Goal: Task Accomplishment & Management: Manage account settings

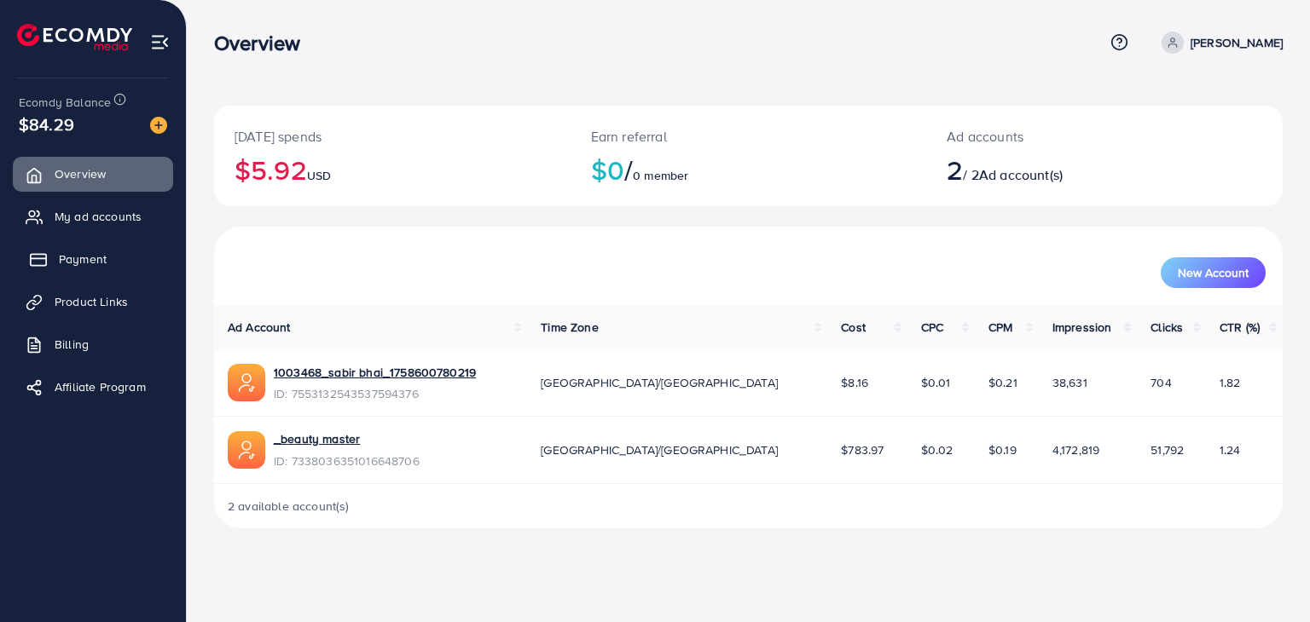
click at [61, 254] on span "Payment" at bounding box center [83, 259] width 48 height 17
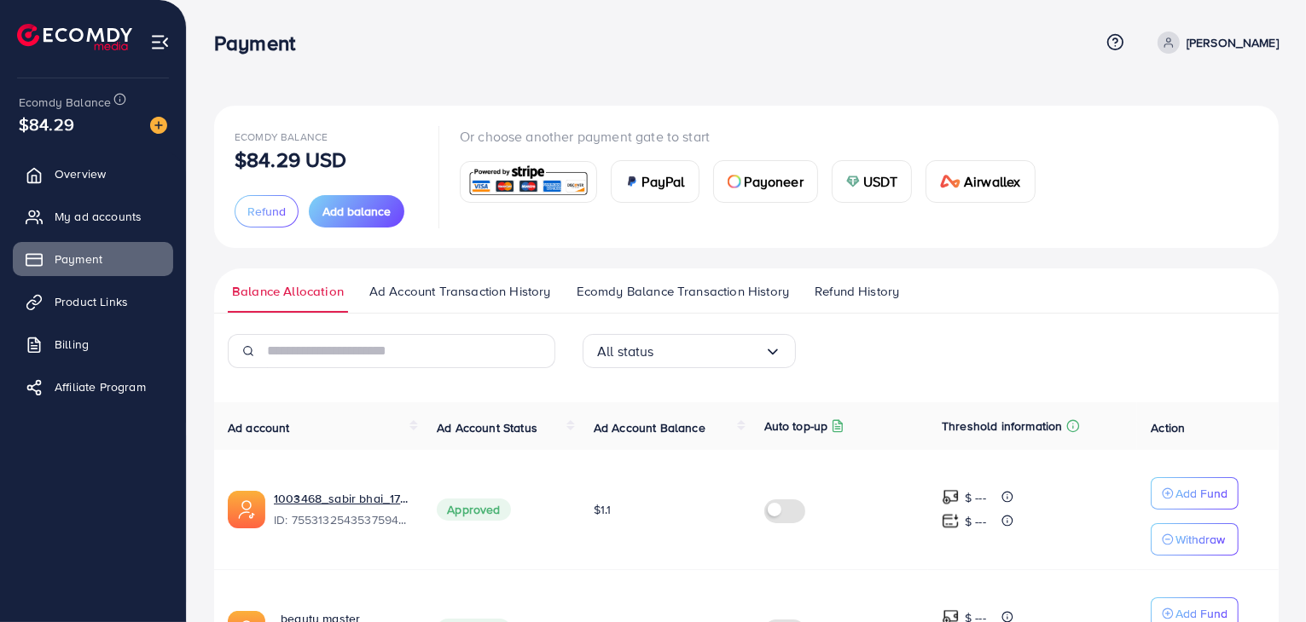
click at [827, 293] on span "Refund History" at bounding box center [856, 291] width 84 height 19
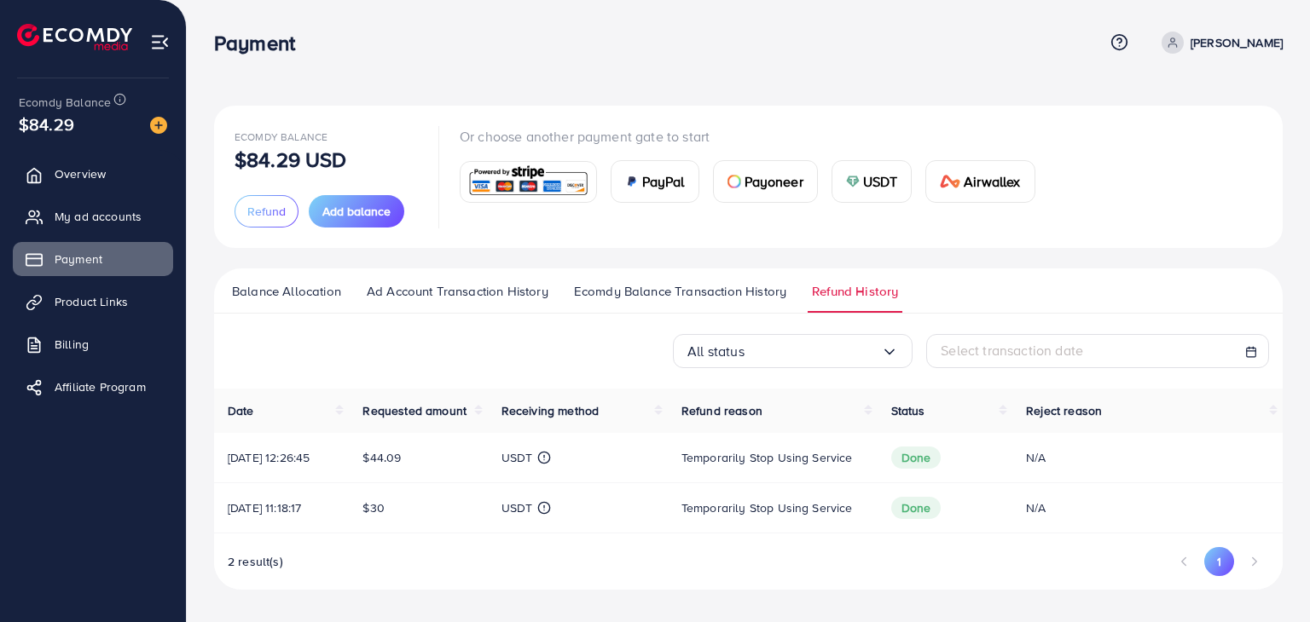
click at [310, 463] on span "[DATE] 12:26:45" at bounding box center [269, 457] width 82 height 17
click at [841, 467] on td "Temporarily stop using service" at bounding box center [773, 458] width 210 height 50
click at [717, 465] on span "Temporarily stop using service" at bounding box center [766, 457] width 171 height 17
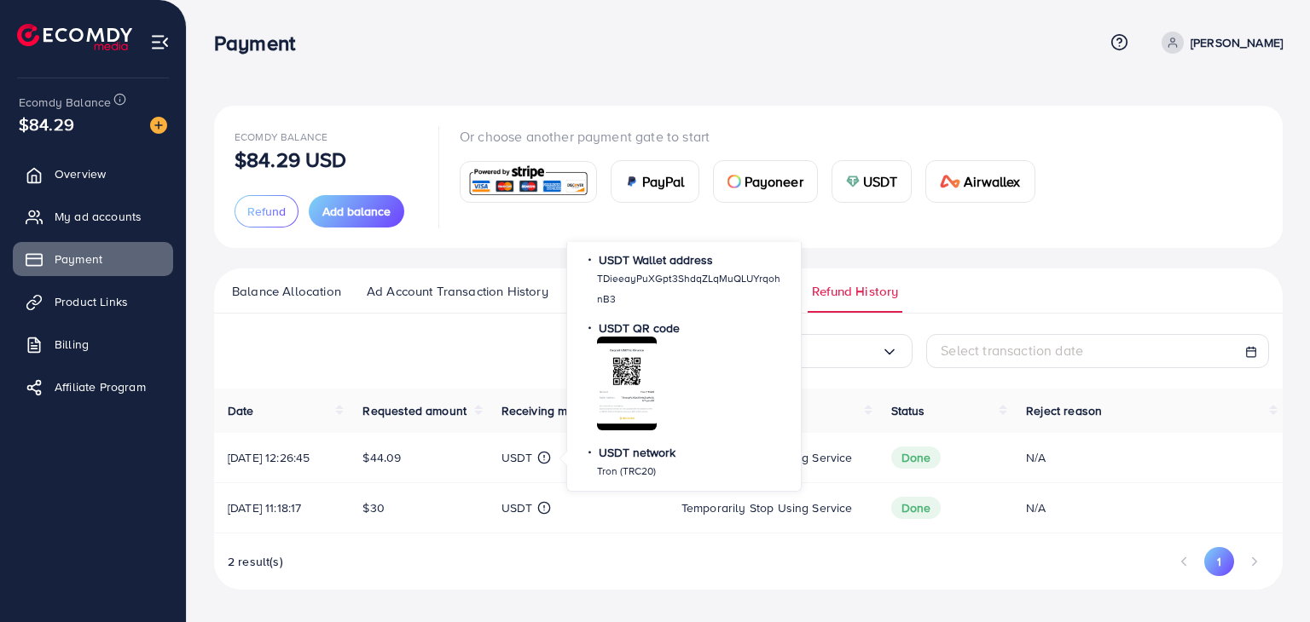
click at [551, 458] on icon at bounding box center [544, 458] width 14 height 14
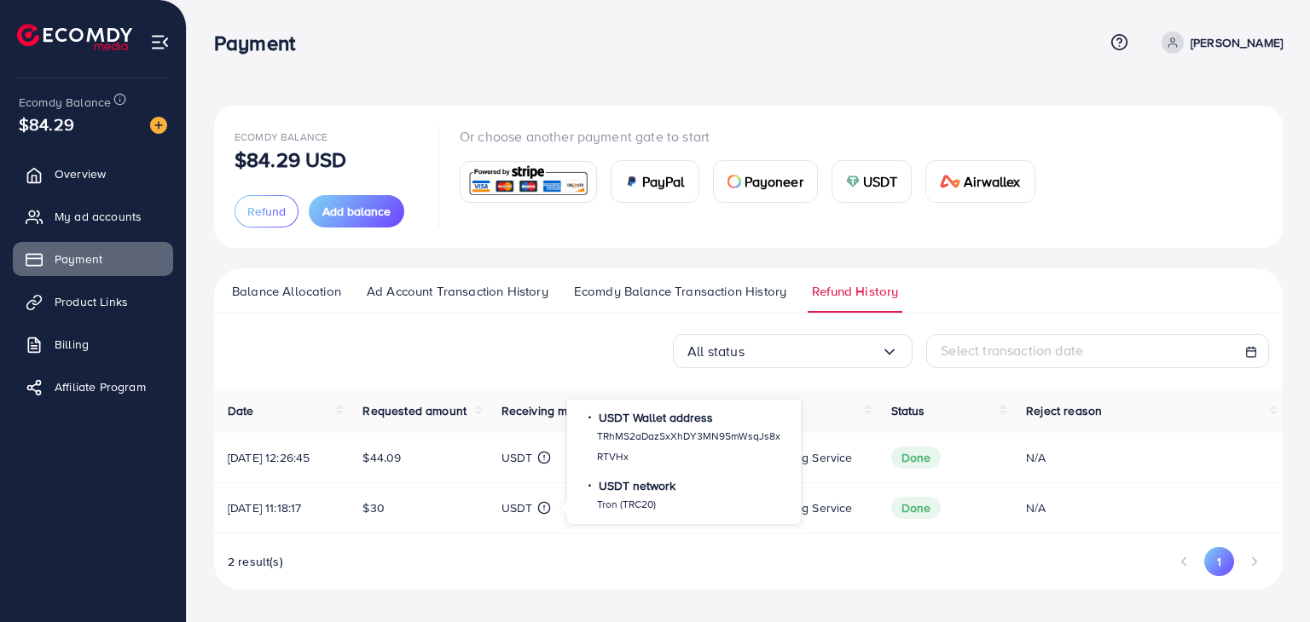
click at [544, 508] on line at bounding box center [544, 508] width 0 height 3
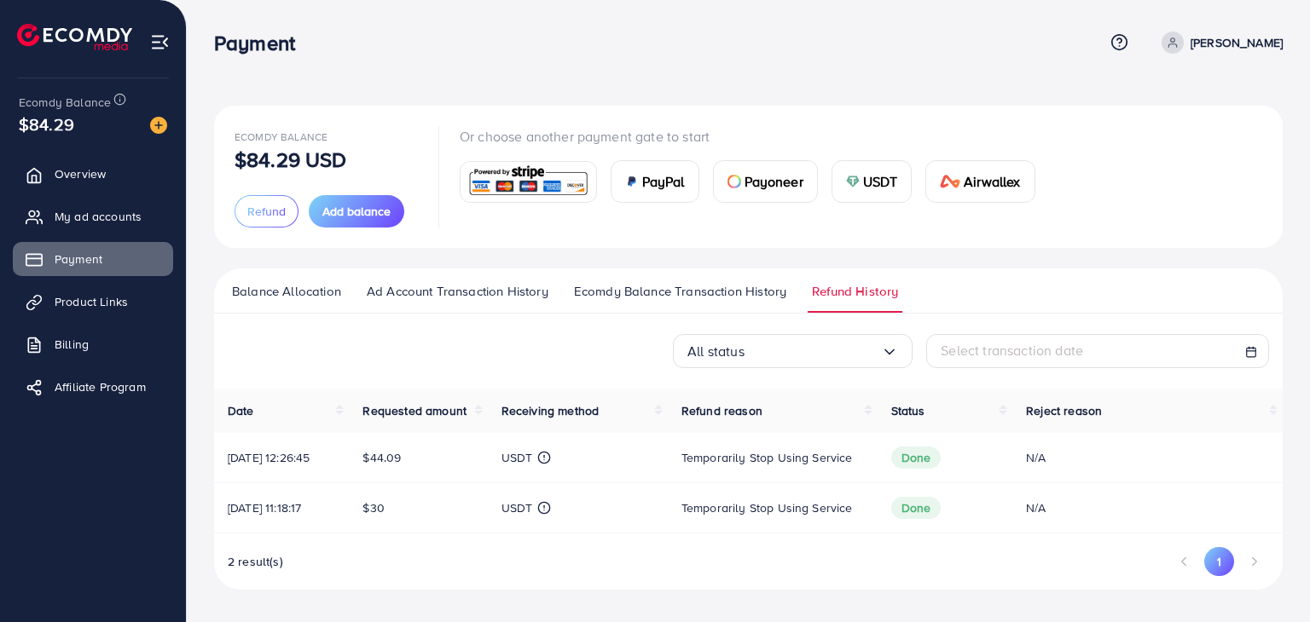
click at [550, 458] on circle at bounding box center [544, 458] width 11 height 11
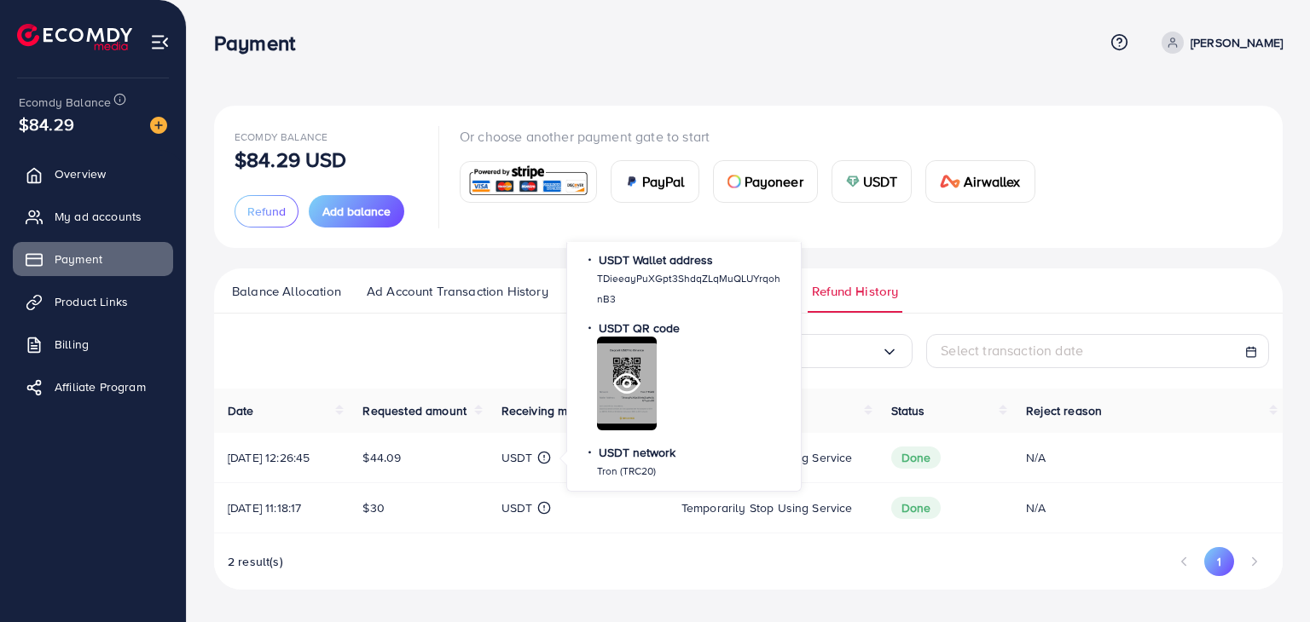
click at [628, 406] on div at bounding box center [627, 384] width 60 height 94
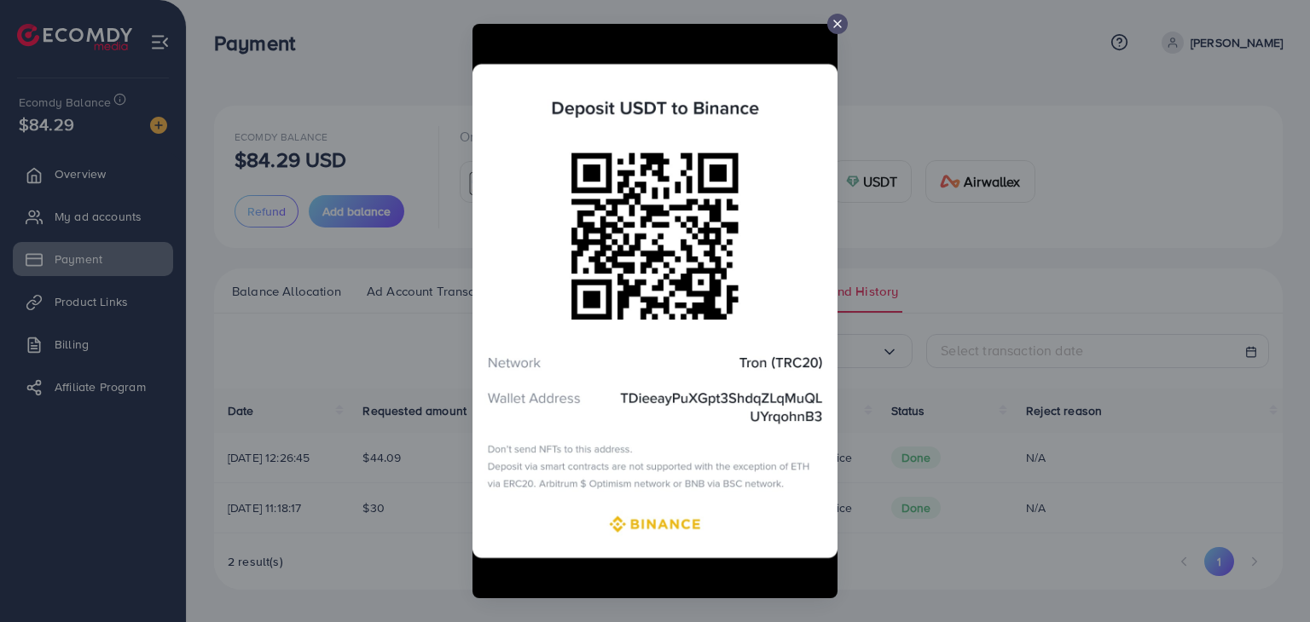
click at [831, 15] on div at bounding box center [837, 24] width 20 height 20
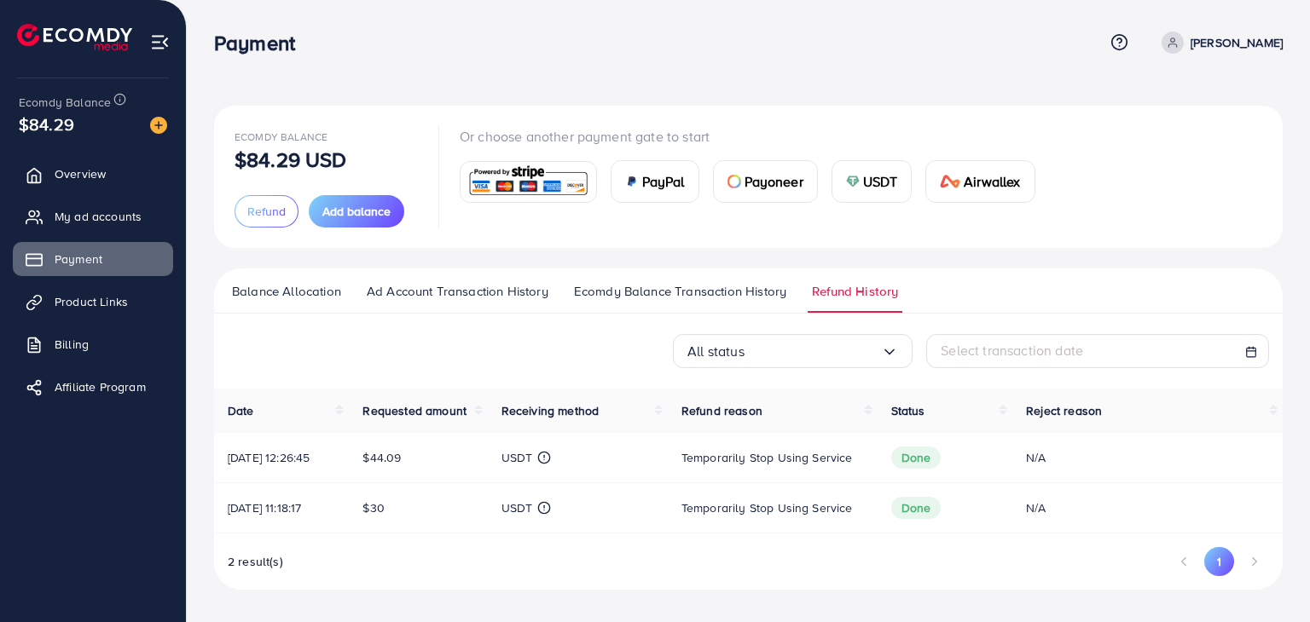
click at [256, 560] on span "2 result(s)" at bounding box center [255, 561] width 55 height 17
click at [320, 342] on div "All status Loading... Select transaction date" at bounding box center [748, 351] width 1068 height 34
click at [68, 211] on span "My ad accounts" at bounding box center [102, 216] width 87 height 17
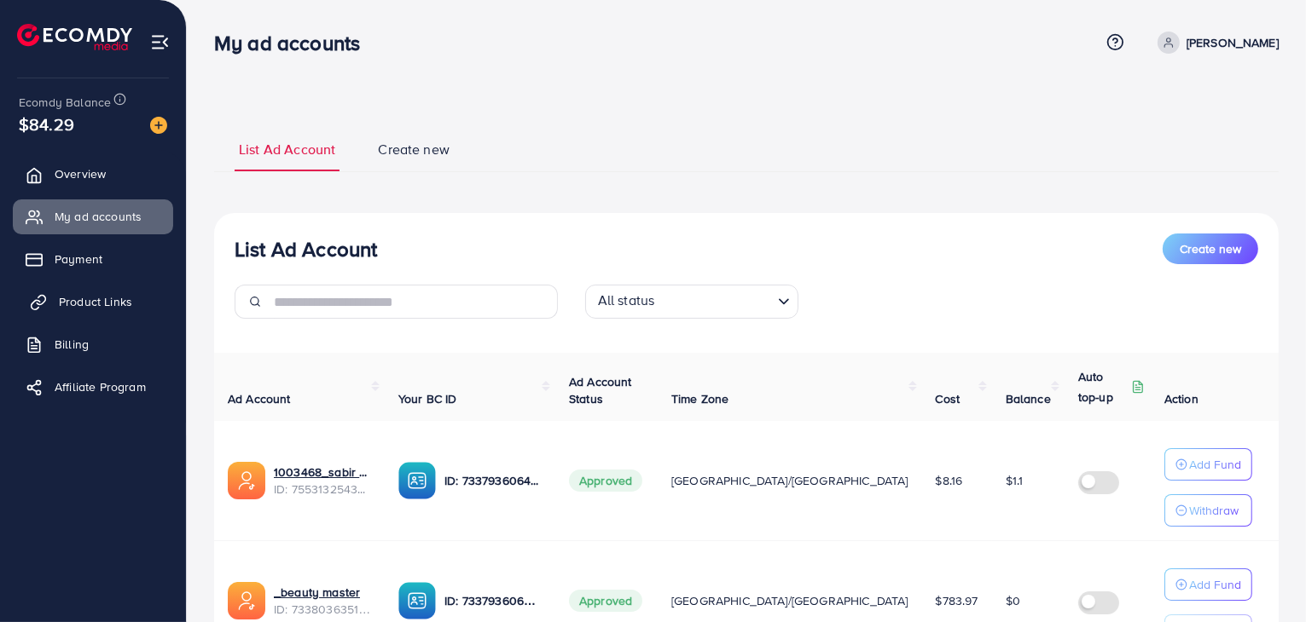
click at [99, 305] on span "Product Links" at bounding box center [95, 301] width 73 height 17
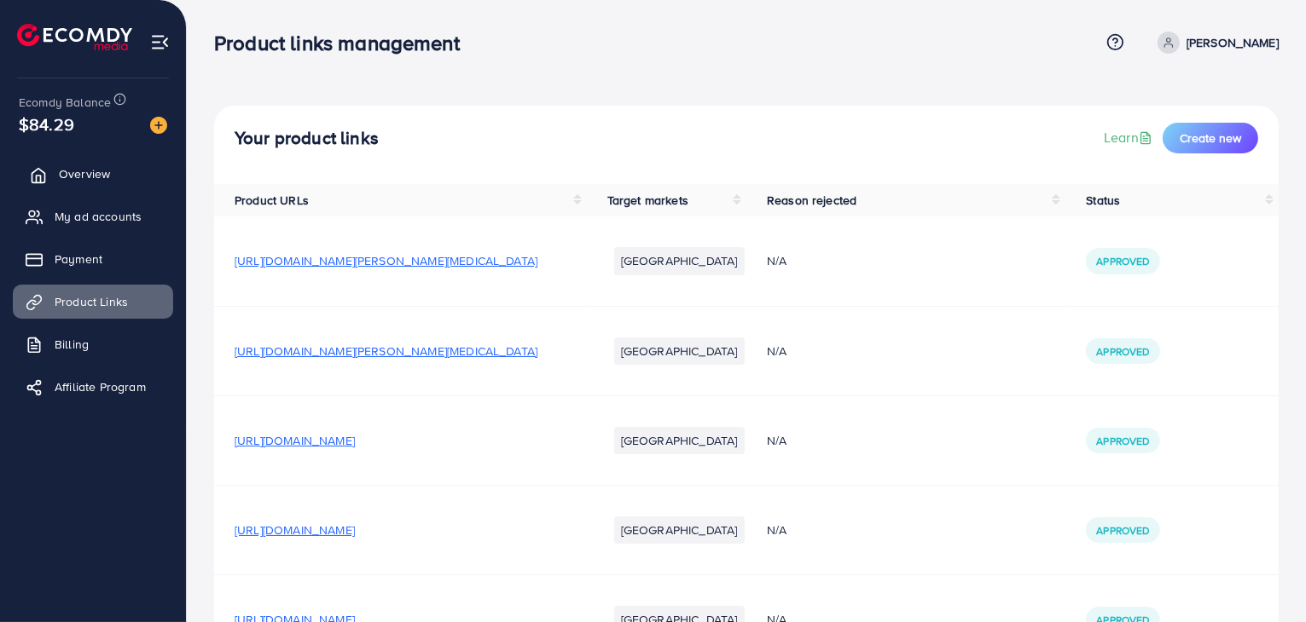
click at [96, 171] on span "Overview" at bounding box center [84, 173] width 51 height 17
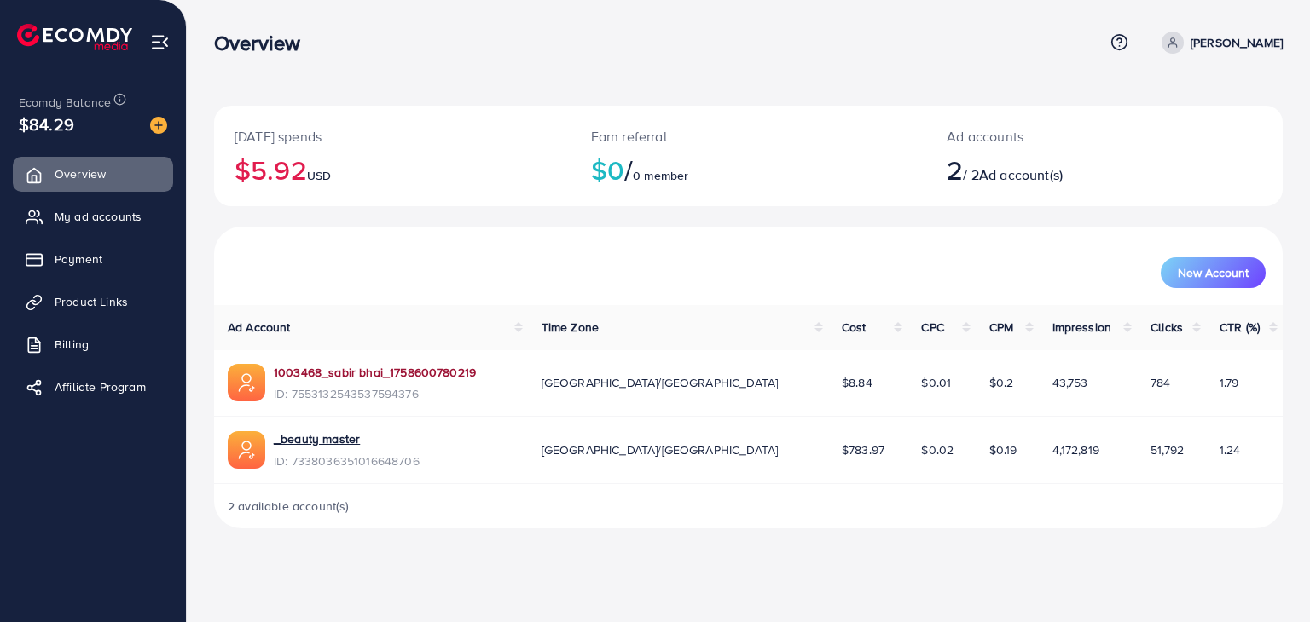
click at [392, 372] on link "1003468_sabir bhai_1758600780219" at bounding box center [375, 372] width 202 height 17
click at [327, 369] on link "1003468_sabir bhai_1758600780219" at bounding box center [375, 372] width 202 height 17
click at [333, 446] on link "_beauty master" at bounding box center [317, 439] width 86 height 17
